Goal: Information Seeking & Learning: Check status

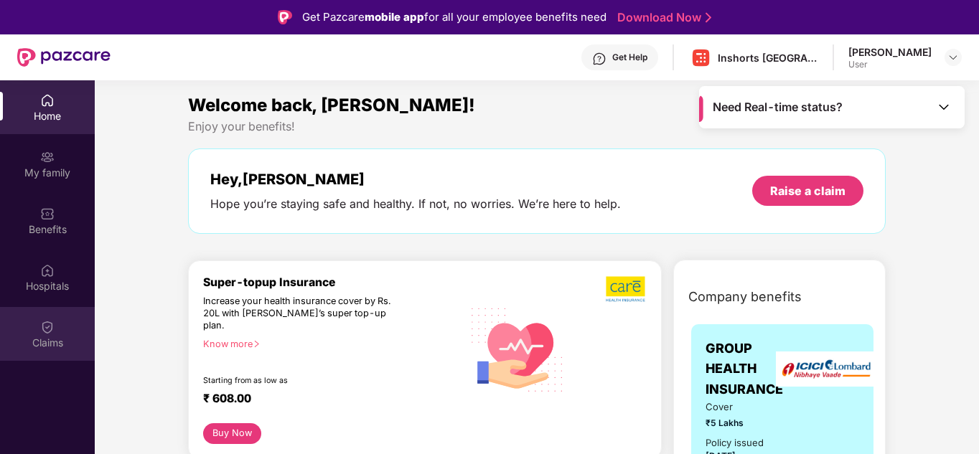
click at [42, 348] on div "Claims" at bounding box center [47, 343] width 95 height 14
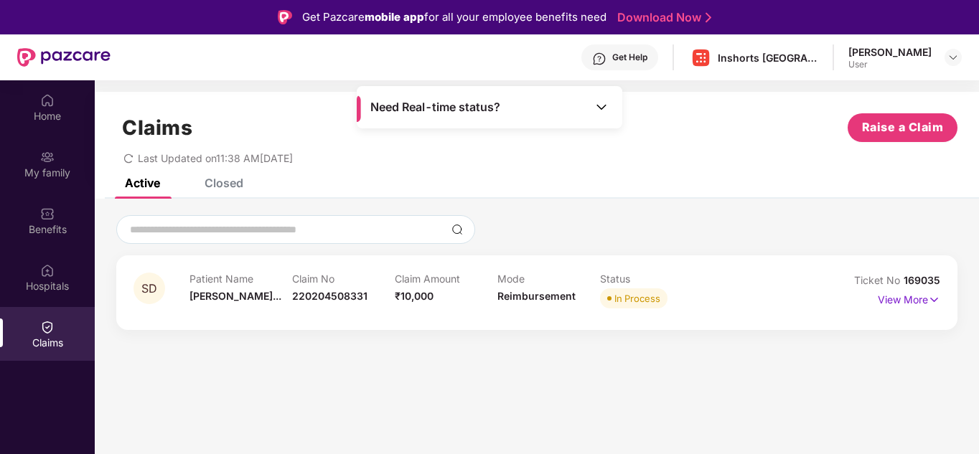
click at [905, 308] on div "View More" at bounding box center [908, 299] width 62 height 23
click at [903, 298] on p "View More" at bounding box center [908, 297] width 62 height 19
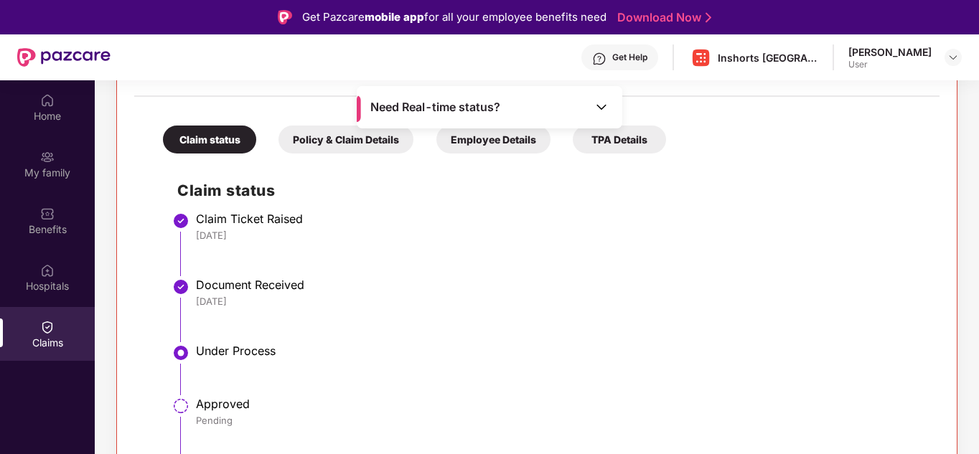
scroll to position [80, 0]
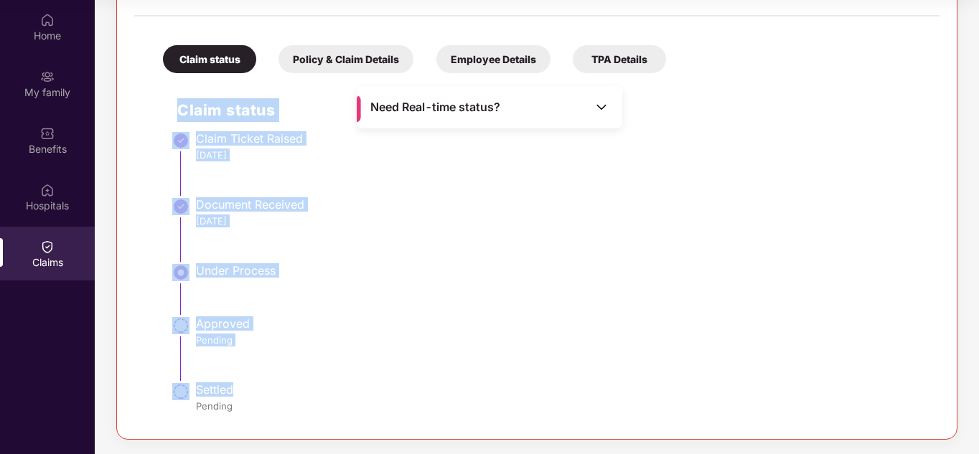
drag, startPoint x: 177, startPoint y: 114, endPoint x: 276, endPoint y: 394, distance: 296.8
click at [276, 394] on div "Claim status Claim Ticket Raised [DATE] Document Received [DATE] Under Process …" at bounding box center [537, 251] width 776 height 342
click at [441, 370] on li "Approved Pending" at bounding box center [551, 354] width 748 height 66
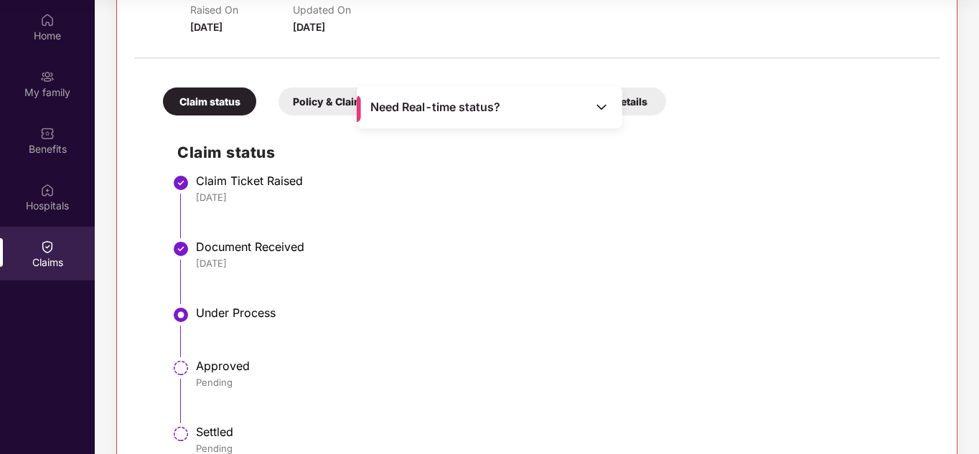
scroll to position [243, 0]
click at [597, 112] on img at bounding box center [601, 107] width 14 height 14
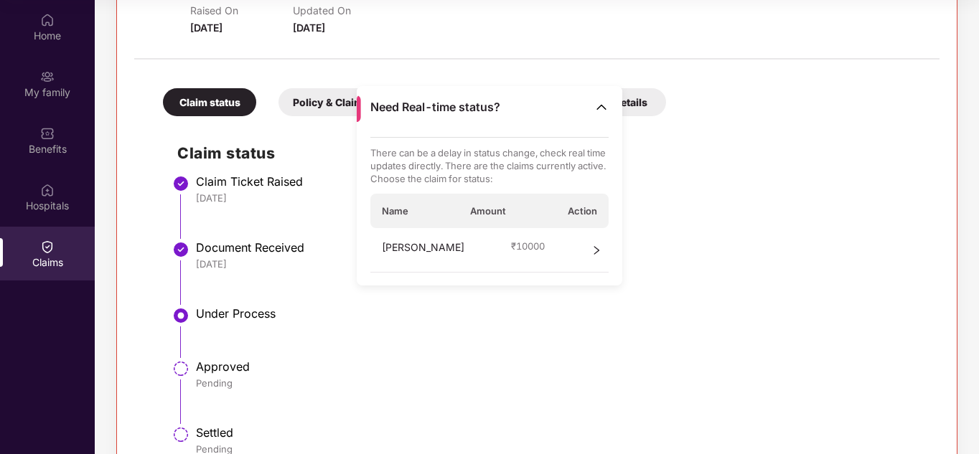
click at [589, 251] on div "[PERSON_NAME] ₹ 10000" at bounding box center [489, 250] width 239 height 44
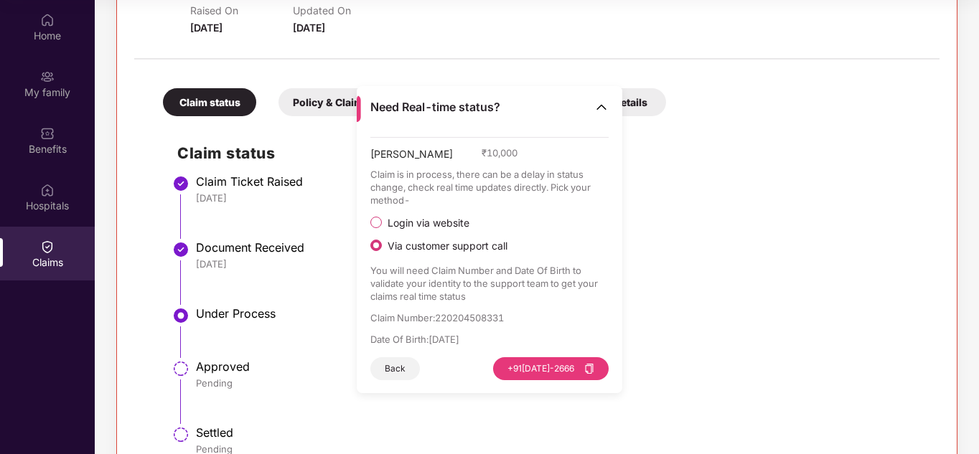
click at [401, 371] on button "Back" at bounding box center [395, 368] width 50 height 23
